Goal: Task Accomplishment & Management: Complete application form

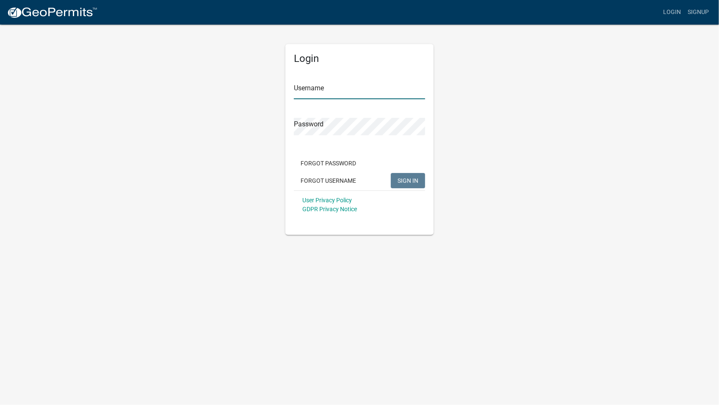
click at [372, 96] on input "Username" at bounding box center [359, 90] width 131 height 17
click at [371, 89] on input "Username" at bounding box center [359, 90] width 131 height 17
click at [391, 173] on button "SIGN IN" at bounding box center [408, 180] width 34 height 15
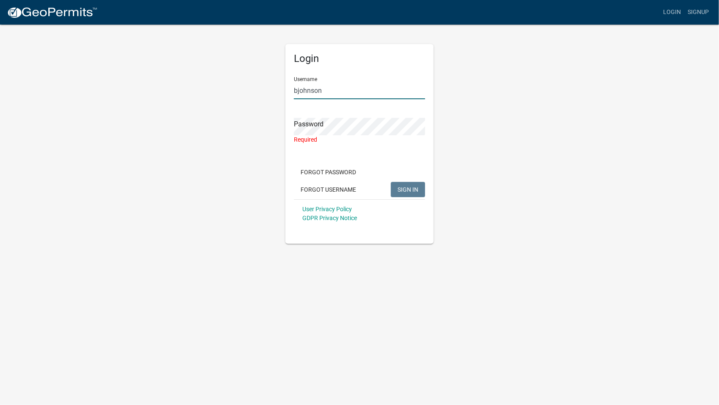
click at [339, 96] on input "bjohnson" at bounding box center [359, 90] width 131 height 17
type input "bjohnson_indianola"
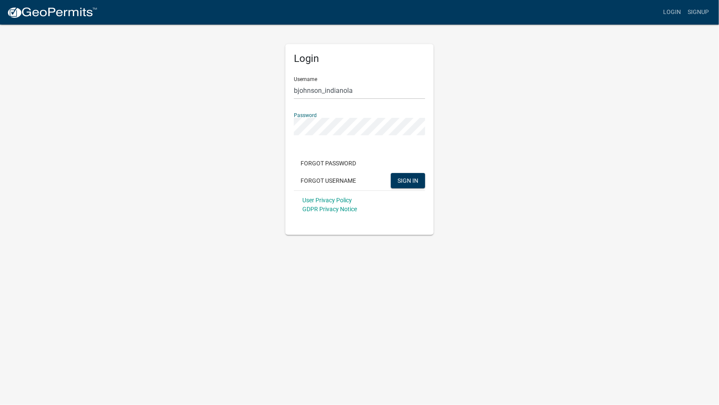
click at [391, 173] on button "SIGN IN" at bounding box center [408, 180] width 34 height 15
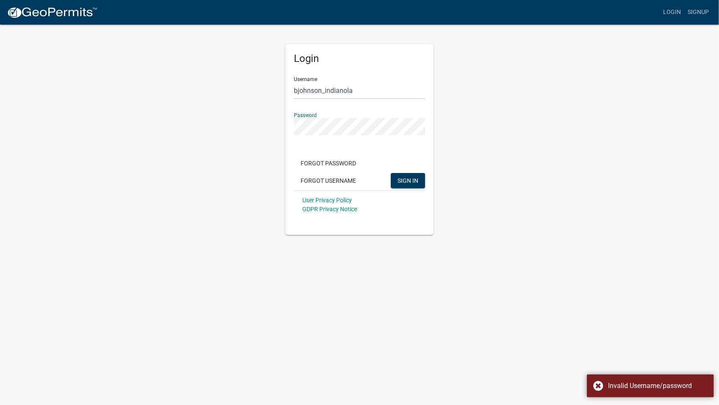
click at [495, 106] on div "Login Username bjohnson_indianola Password Forgot Password Forgot Username SIGN…" at bounding box center [359, 129] width 483 height 211
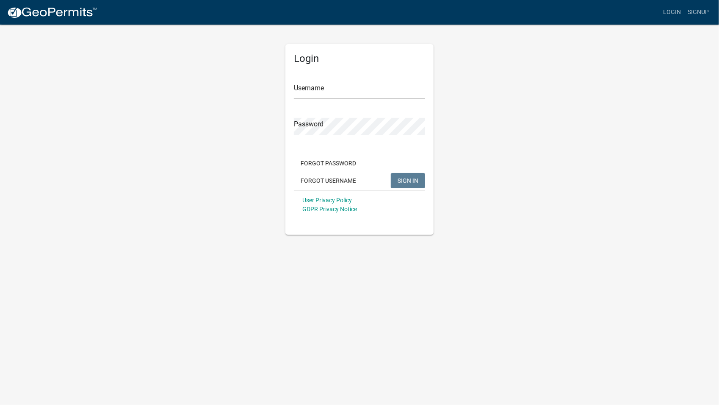
drag, startPoint x: 65, startPoint y: 0, endPoint x: 49, endPoint y: 38, distance: 41.0
drag, startPoint x: 334, startPoint y: 97, endPoint x: 341, endPoint y: 90, distance: 9.9
click at [335, 96] on input "Username" at bounding box center [359, 90] width 131 height 17
click at [341, 89] on input "Username" at bounding box center [359, 90] width 131 height 17
click at [342, 89] on input "Username" at bounding box center [359, 90] width 131 height 17
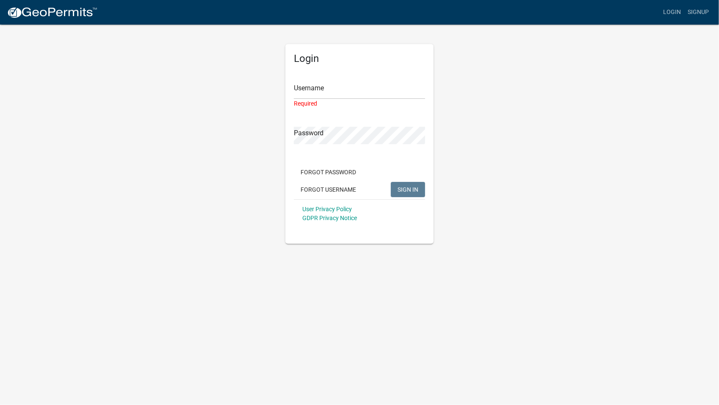
drag, startPoint x: 488, startPoint y: 80, endPoint x: 506, endPoint y: 81, distance: 17.8
click at [488, 80] on div "Login Username Required Password Forgot Password Forgot Username SIGN IN User P…" at bounding box center [359, 134] width 483 height 220
click at [699, 14] on link "Signup" at bounding box center [699, 12] width 28 height 16
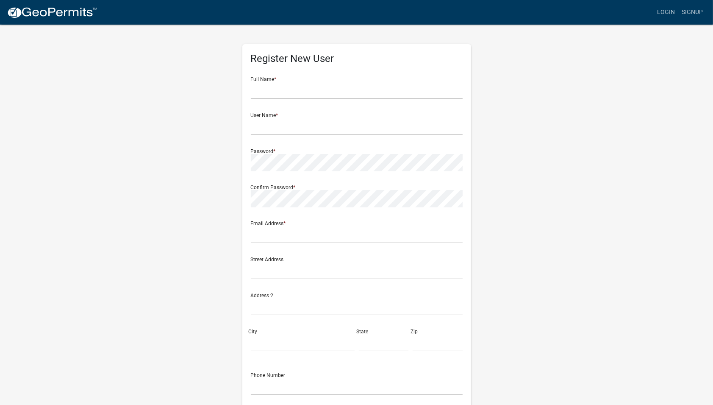
drag, startPoint x: 699, startPoint y: 14, endPoint x: 541, endPoint y: 128, distance: 194.2
click at [553, 130] on div "Register New User Full Name * User Name * Password * Confirm Password * Email A…" at bounding box center [356, 250] width 483 height 453
